Goal: Task Accomplishment & Management: Use online tool/utility

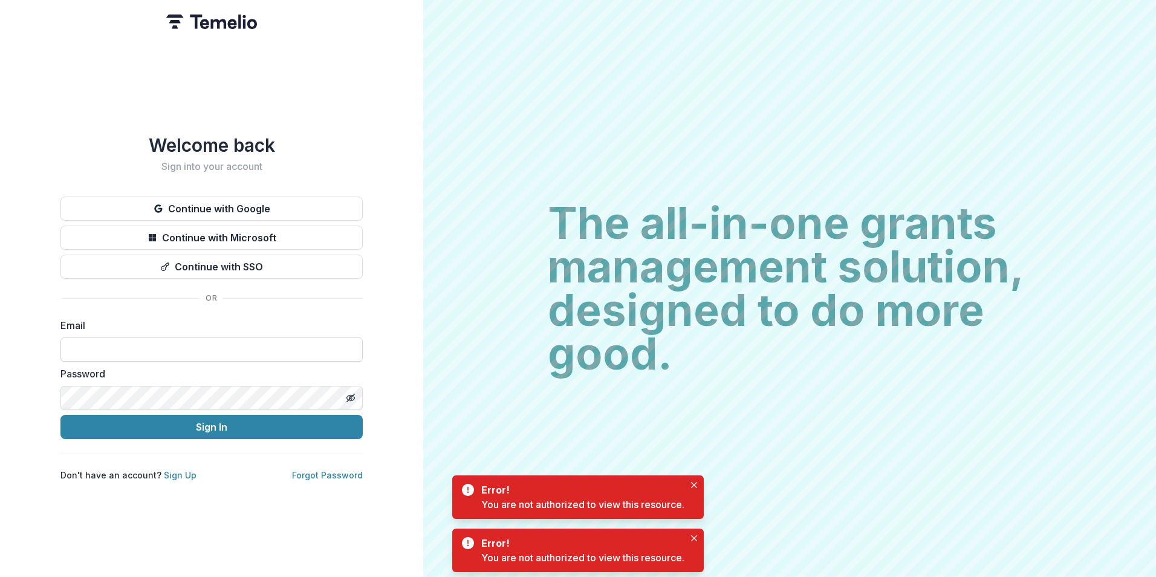
click at [161, 338] on input at bounding box center [211, 349] width 302 height 24
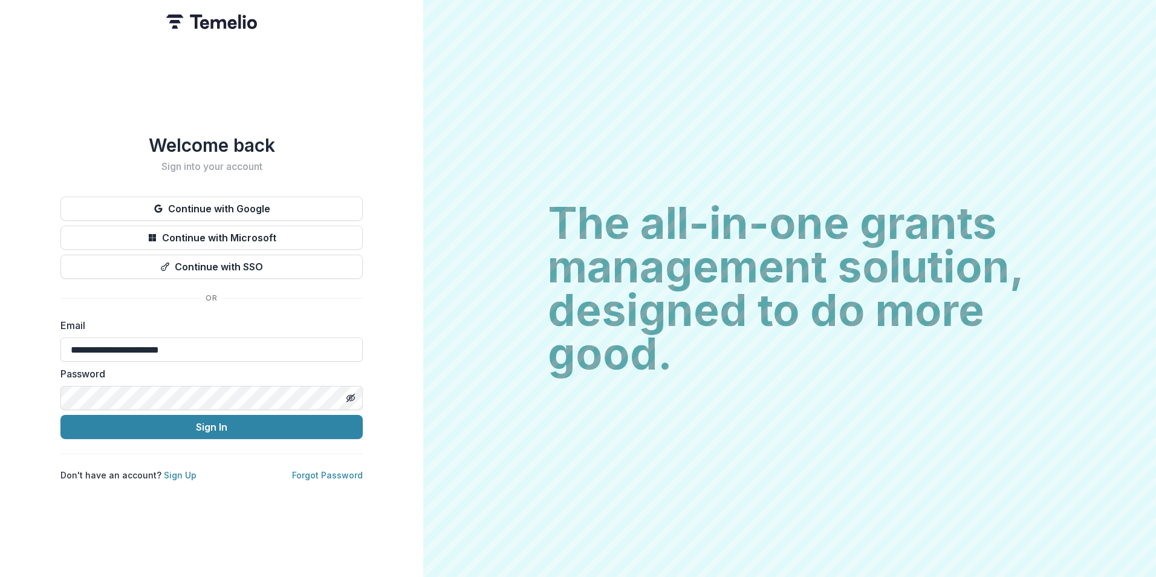
type input "**********"
click at [60, 415] on button "Sign In" at bounding box center [211, 427] width 302 height 24
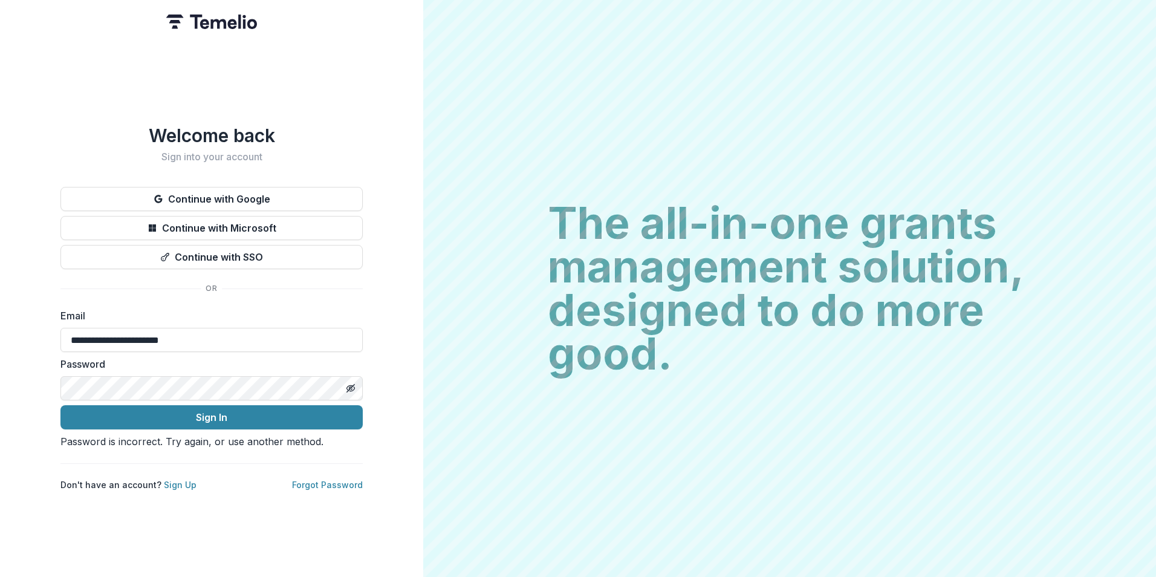
click at [60, 405] on button "Sign In" at bounding box center [211, 417] width 302 height 24
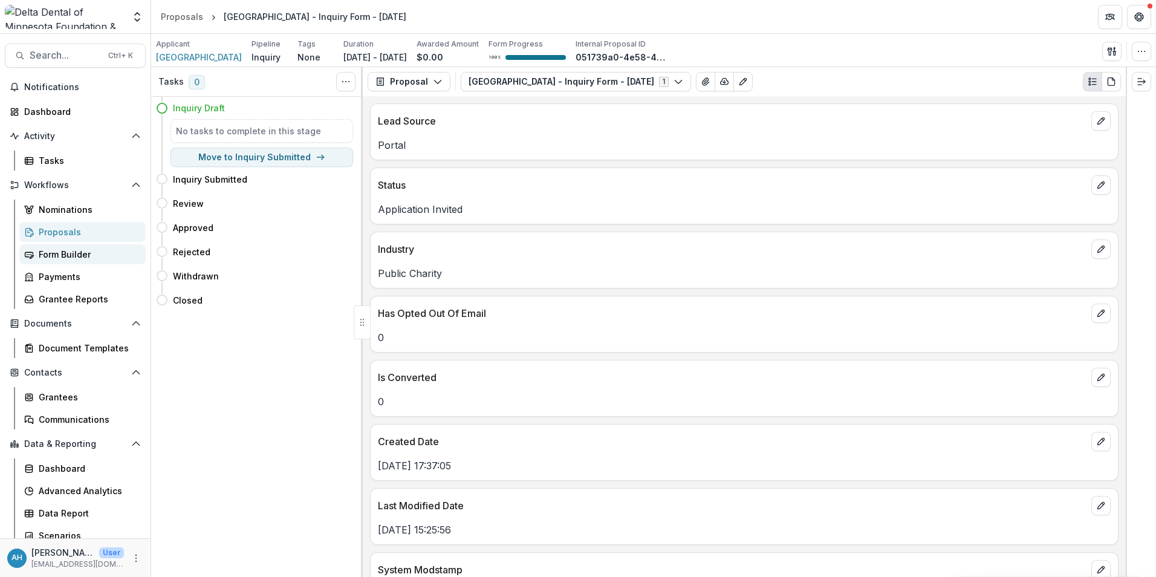
click at [56, 254] on div "Form Builder" at bounding box center [87, 254] width 97 height 13
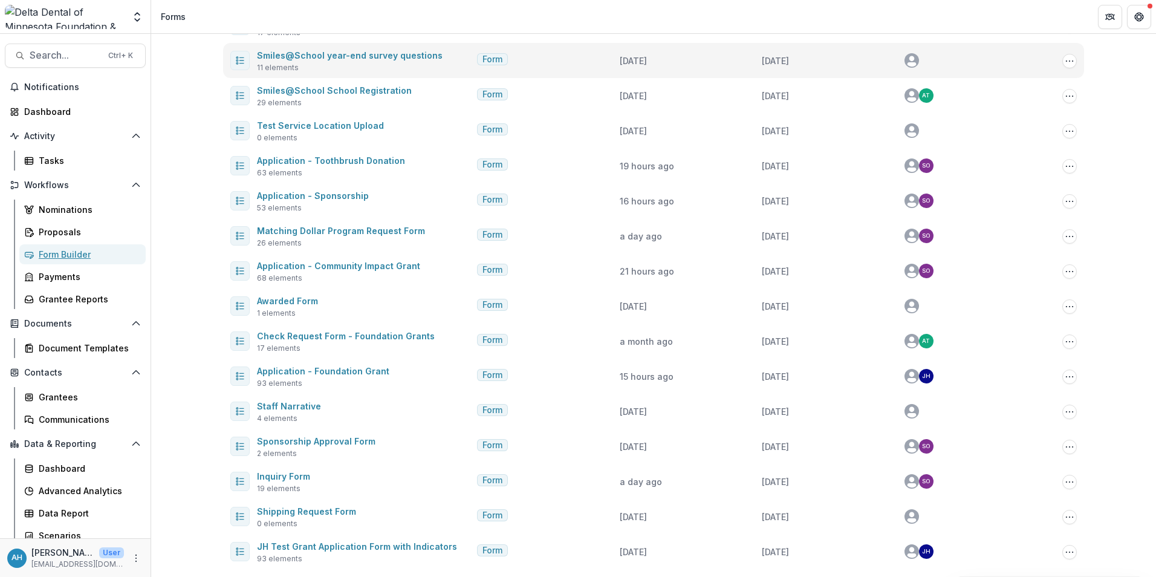
scroll to position [189, 0]
